Goal: Transaction & Acquisition: Obtain resource

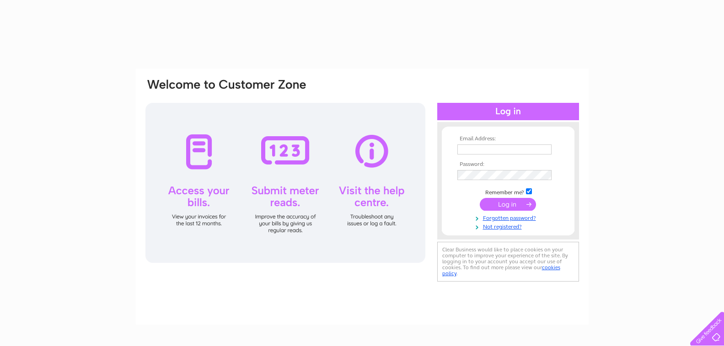
type input "willbridot@gmail.com"
drag, startPoint x: 0, startPoint y: 0, endPoint x: 513, endPoint y: 202, distance: 551.7
click at [513, 202] on input "submit" at bounding box center [508, 204] width 56 height 13
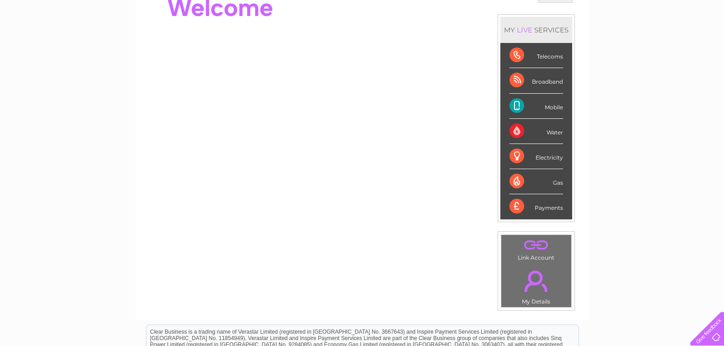
scroll to position [15, 0]
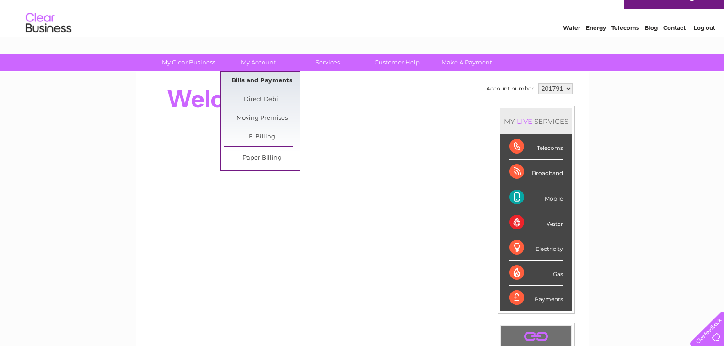
click at [261, 78] on link "Bills and Payments" at bounding box center [262, 81] width 76 height 18
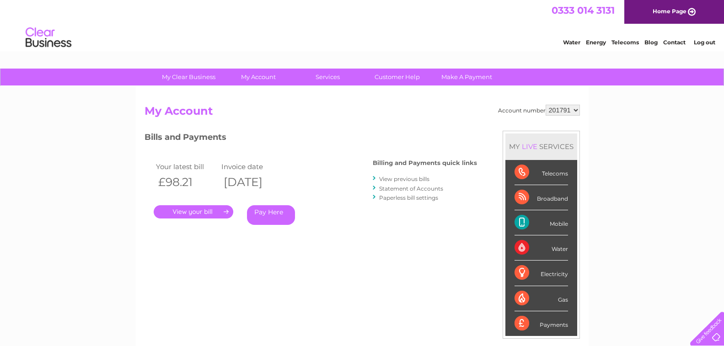
click at [202, 211] on link "." at bounding box center [194, 211] width 80 height 13
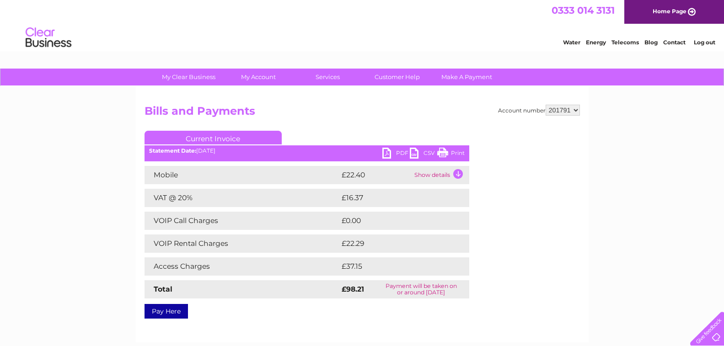
click at [386, 153] on link "PDF" at bounding box center [396, 154] width 27 height 13
